Goal: Task Accomplishment & Management: Use online tool/utility

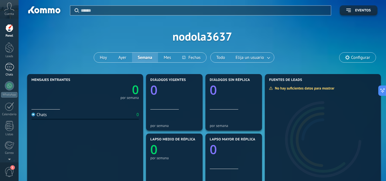
click at [8, 65] on div at bounding box center [9, 67] width 9 height 8
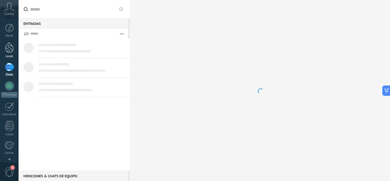
click at [11, 50] on div at bounding box center [9, 47] width 9 height 11
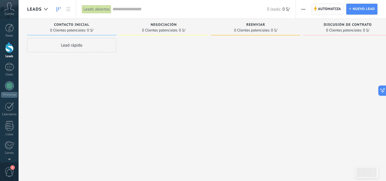
click at [331, 9] on span "Automatiza" at bounding box center [329, 9] width 23 height 10
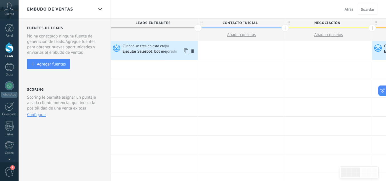
click at [146, 54] on div "Ejecutar Salesbot: bot mejorado" at bounding box center [149, 51] width 55 height 5
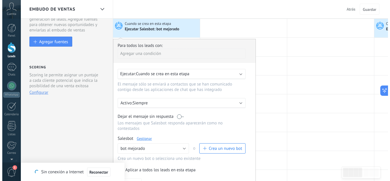
scroll to position [57, 0]
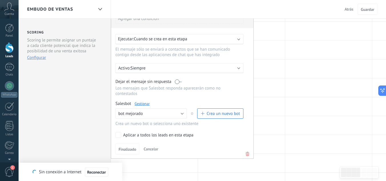
click at [146, 104] on link "Gestionar" at bounding box center [141, 103] width 15 height 5
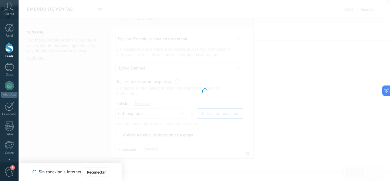
type input "**********"
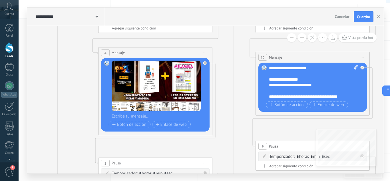
drag, startPoint x: 306, startPoint y: 92, endPoint x: 113, endPoint y: 59, distance: 195.5
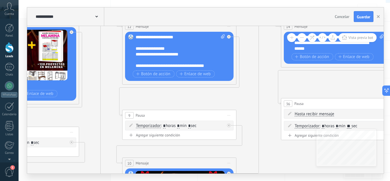
click at [303, 38] on button at bounding box center [301, 37] width 9 height 9
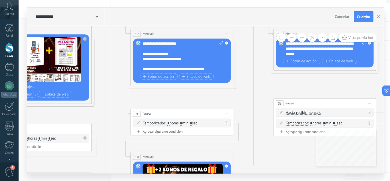
click at [303, 38] on button at bounding box center [301, 37] width 9 height 9
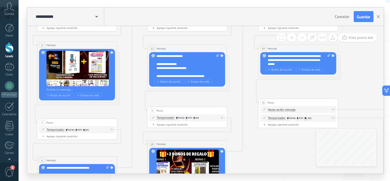
click at [303, 38] on button at bounding box center [301, 37] width 9 height 9
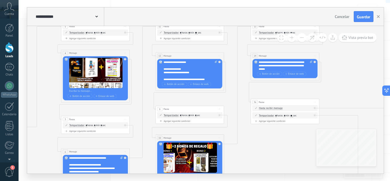
click at [303, 38] on button at bounding box center [301, 37] width 9 height 9
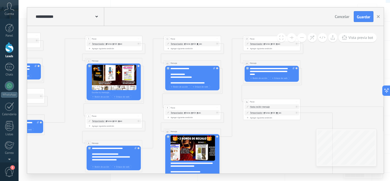
click at [303, 38] on button at bounding box center [301, 37] width 9 height 9
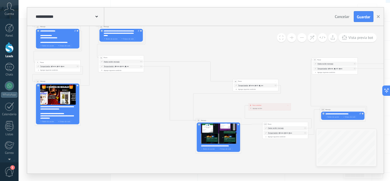
drag, startPoint x: 332, startPoint y: 93, endPoint x: 194, endPoint y: 50, distance: 144.1
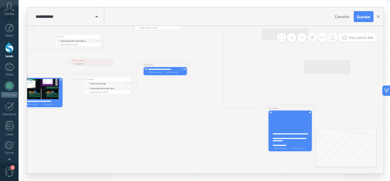
drag, startPoint x: 332, startPoint y: 96, endPoint x: 154, endPoint y: 52, distance: 183.1
click at [154, 52] on icon at bounding box center [237, 140] width 1212 height 478
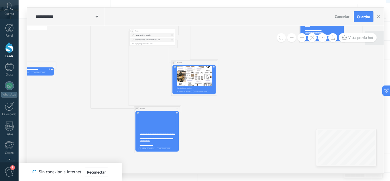
drag, startPoint x: 284, startPoint y: 88, endPoint x: 151, endPoint y: 88, distance: 133.0
click at [151, 88] on icon at bounding box center [104, 140] width 1212 height 478
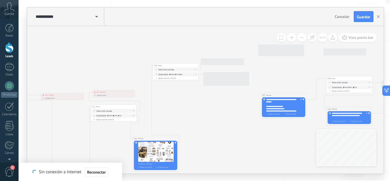
drag, startPoint x: 251, startPoint y: 78, endPoint x: 211, endPoint y: 149, distance: 82.0
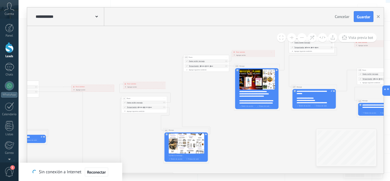
drag, startPoint x: 140, startPoint y: 124, endPoint x: 259, endPoint y: 91, distance: 123.5
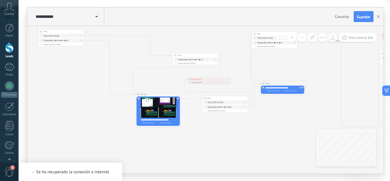
drag, startPoint x: 148, startPoint y: 135, endPoint x: 287, endPoint y: 119, distance: 140.0
click at [287, 119] on icon at bounding box center [354, 158] width 1212 height 478
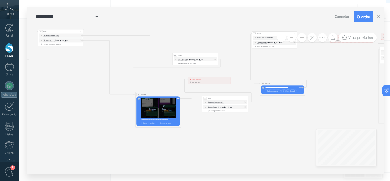
click at [153, 105] on icon at bounding box center [152, 105] width 3 height 3
click input "Subir" at bounding box center [0, 0] width 0 height 0
click at [152, 107] on icon at bounding box center [152, 105] width 3 height 3
click input "Subir" at bounding box center [0, 0] width 0 height 0
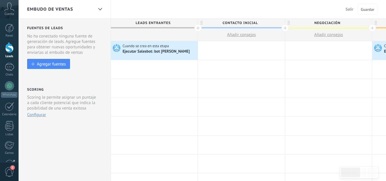
click at [142, 52] on div "Ejecutar Salesbot: bot mejorado" at bounding box center [156, 51] width 68 height 5
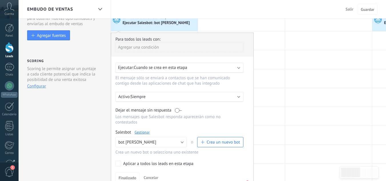
click at [137, 132] on link "Gestionar" at bounding box center [141, 132] width 15 height 5
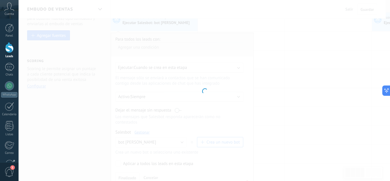
type input "**********"
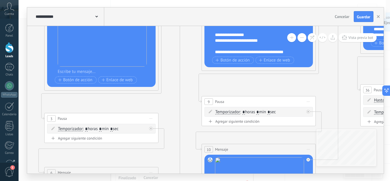
drag, startPoint x: 353, startPoint y: 92, endPoint x: 158, endPoint y: 63, distance: 197.5
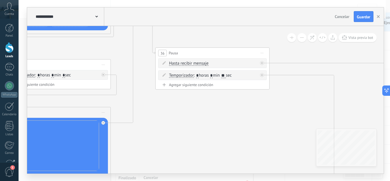
drag, startPoint x: 289, startPoint y: 133, endPoint x: 124, endPoint y: 114, distance: 165.9
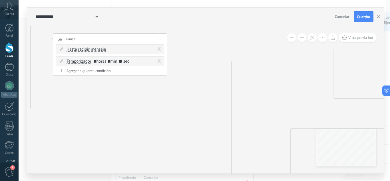
drag, startPoint x: 273, startPoint y: 111, endPoint x: 140, endPoint y: 53, distance: 145.1
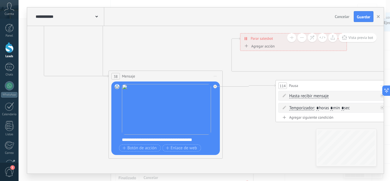
drag, startPoint x: 275, startPoint y: 116, endPoint x: 166, endPoint y: 43, distance: 131.3
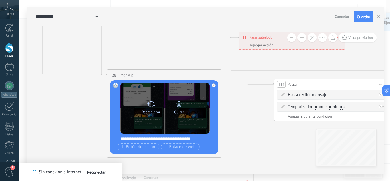
click at [151, 105] on icon at bounding box center [151, 104] width 8 height 8
click input "Subir" at bounding box center [0, 0] width 0 height 0
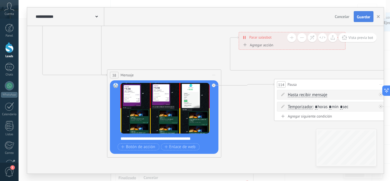
click at [361, 17] on span "Guardar" at bounding box center [363, 17] width 13 height 4
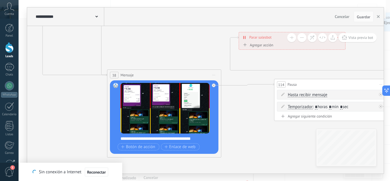
click at [301, 37] on button at bounding box center [301, 37] width 9 height 9
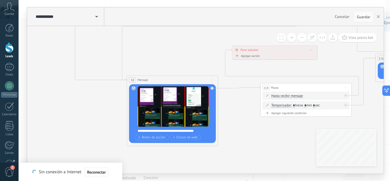
click at [301, 37] on button at bounding box center [301, 37] width 9 height 9
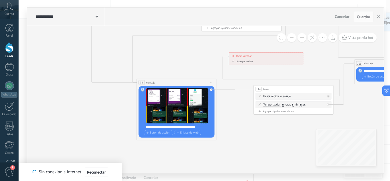
click at [301, 37] on button at bounding box center [301, 37] width 9 height 9
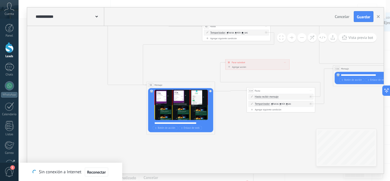
click at [301, 37] on button at bounding box center [301, 37] width 9 height 9
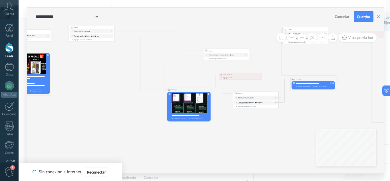
click at [301, 37] on button at bounding box center [301, 37] width 9 height 9
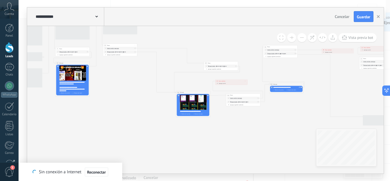
click at [301, 37] on button at bounding box center [301, 37] width 9 height 9
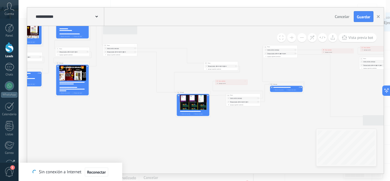
click at [301, 37] on button at bounding box center [301, 37] width 9 height 9
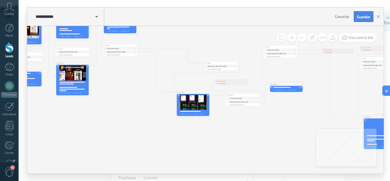
click at [361, 17] on span "Guardar" at bounding box center [363, 17] width 13 height 4
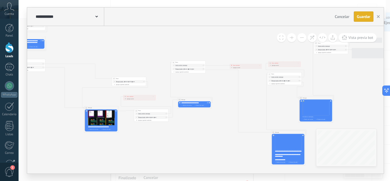
drag, startPoint x: 307, startPoint y: 70, endPoint x: 164, endPoint y: 64, distance: 143.1
click at [160, 67] on icon at bounding box center [247, 156] width 909 height 359
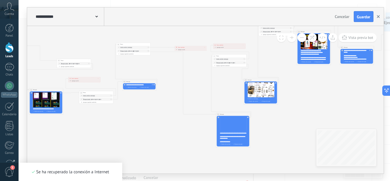
click at [379, 15] on button "button" at bounding box center [378, 16] width 9 height 11
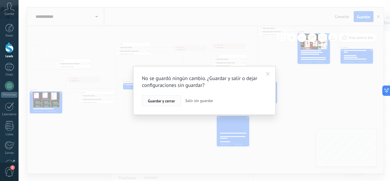
click at [170, 101] on span "Guardar y cerrar" at bounding box center [161, 101] width 27 height 4
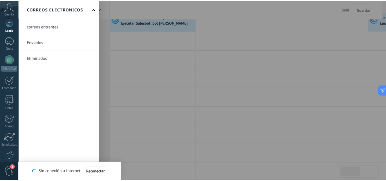
scroll to position [57, 0]
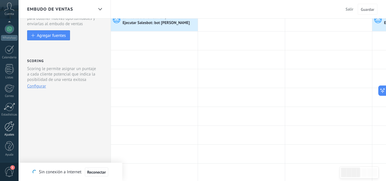
click at [9, 125] on div at bounding box center [10, 126] width 10 height 10
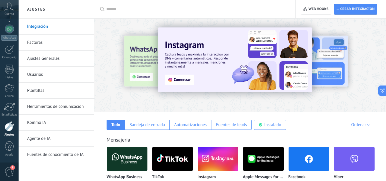
click at [57, 59] on link "Ajustes Generales" at bounding box center [57, 59] width 61 height 16
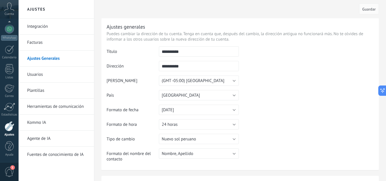
click at [44, 31] on link "Integración" at bounding box center [57, 27] width 61 height 16
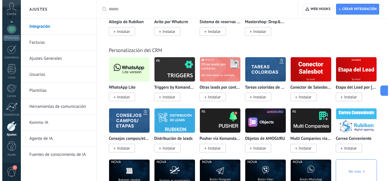
scroll to position [1370, 0]
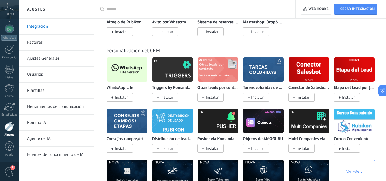
click at [132, 71] on img at bounding box center [127, 70] width 41 height 28
click at [116, 103] on div "WhatsApp Lite Instalar" at bounding box center [128, 82] width 45 height 51
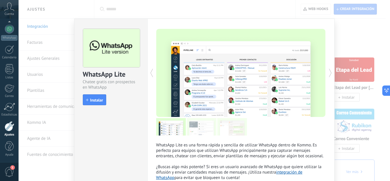
click at [116, 101] on div "install Instalar" at bounding box center [111, 99] width 56 height 11
click at [93, 101] on span "Instalar" at bounding box center [96, 100] width 13 height 4
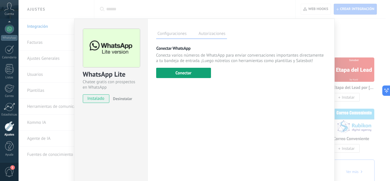
click at [188, 72] on button "Conectar" at bounding box center [183, 73] width 55 height 10
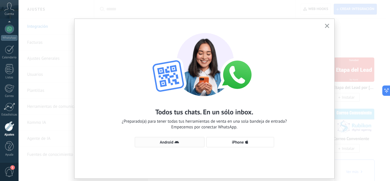
click at [179, 137] on button "Android" at bounding box center [170, 142] width 70 height 10
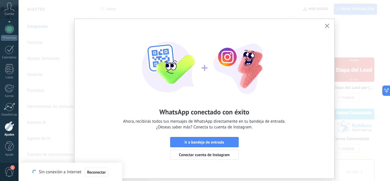
click at [186, 144] on span "Ir a bandeja de entrada" at bounding box center [203, 142] width 39 height 4
